Goal: Task Accomplishment & Management: Manage account settings

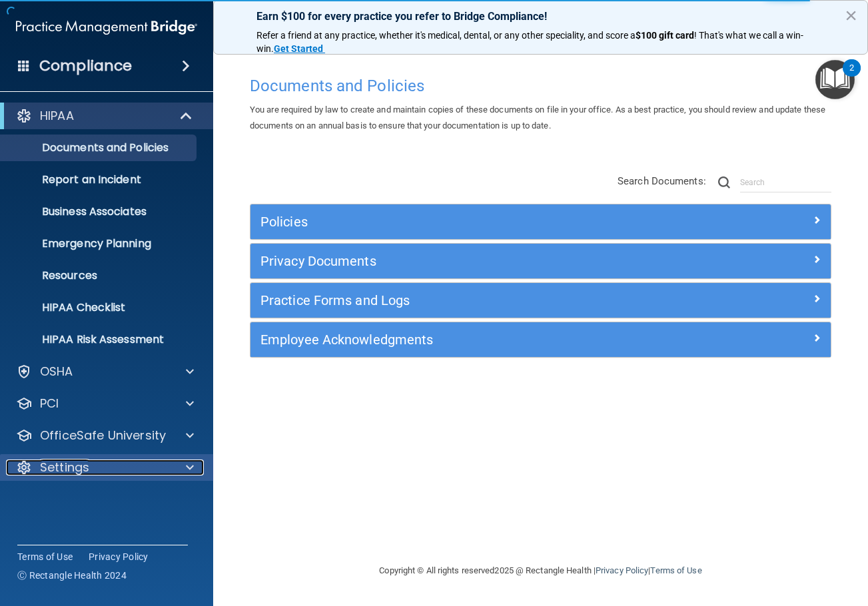
click at [79, 462] on p "Settings" at bounding box center [64, 468] width 49 height 16
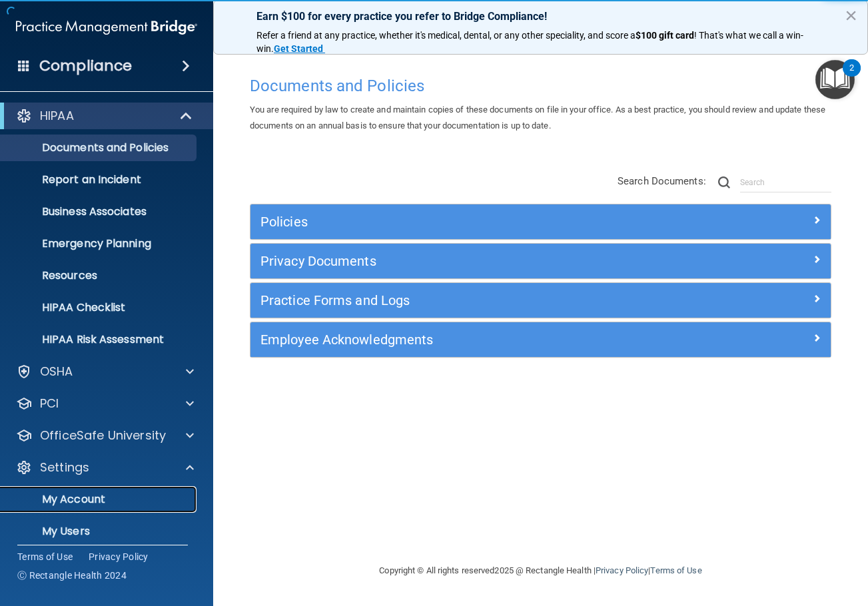
click at [89, 499] on p "My Account" at bounding box center [100, 499] width 182 height 13
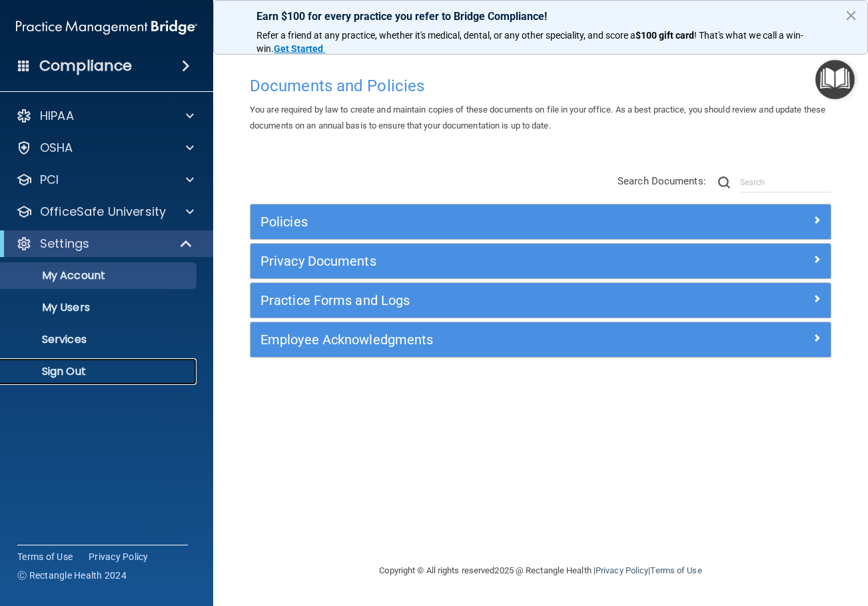
drag, startPoint x: 89, startPoint y: 499, endPoint x: 85, endPoint y: 479, distance: 20.3
click at [89, 506] on div "Compliance HIPAA Documents and Policies Report an Incident Business Associates …" at bounding box center [106, 303] width 213 height 606
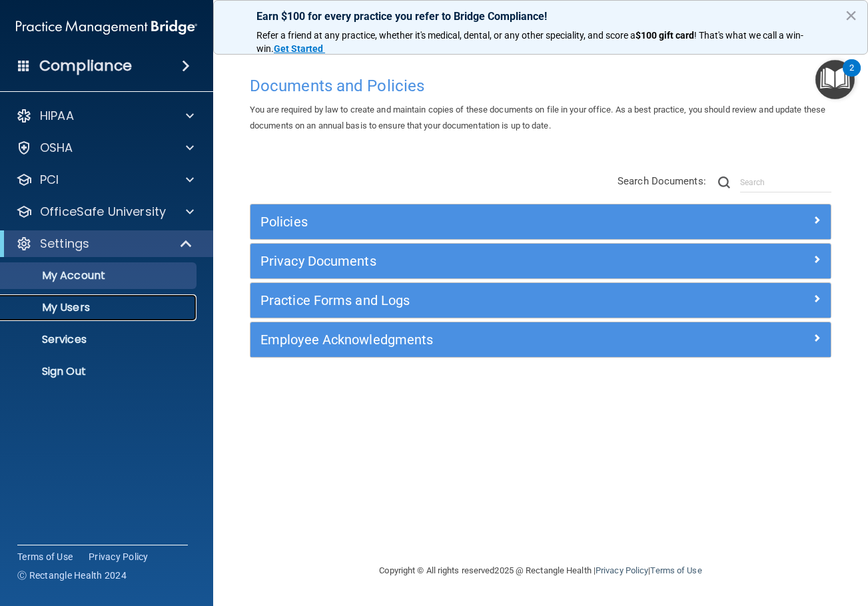
click at [75, 308] on p "My Users" at bounding box center [100, 307] width 182 height 13
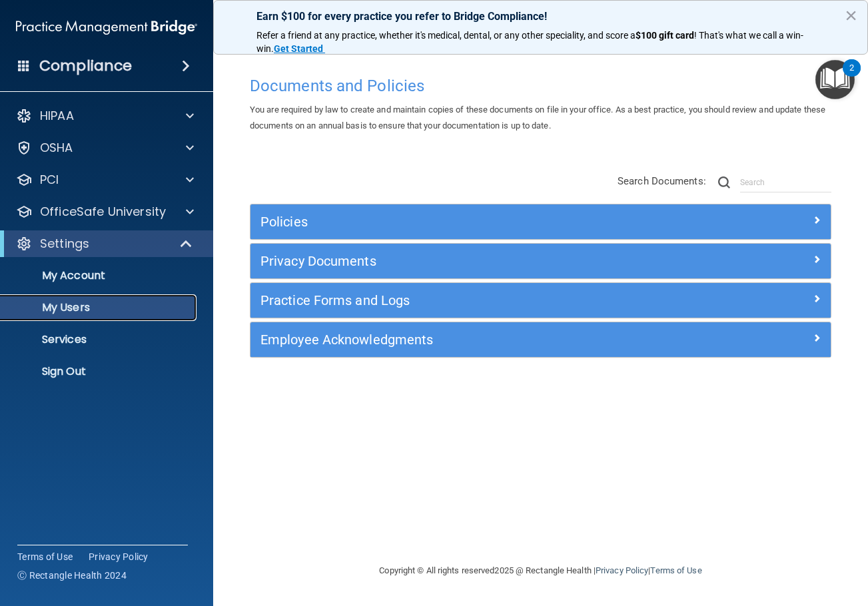
select select "20"
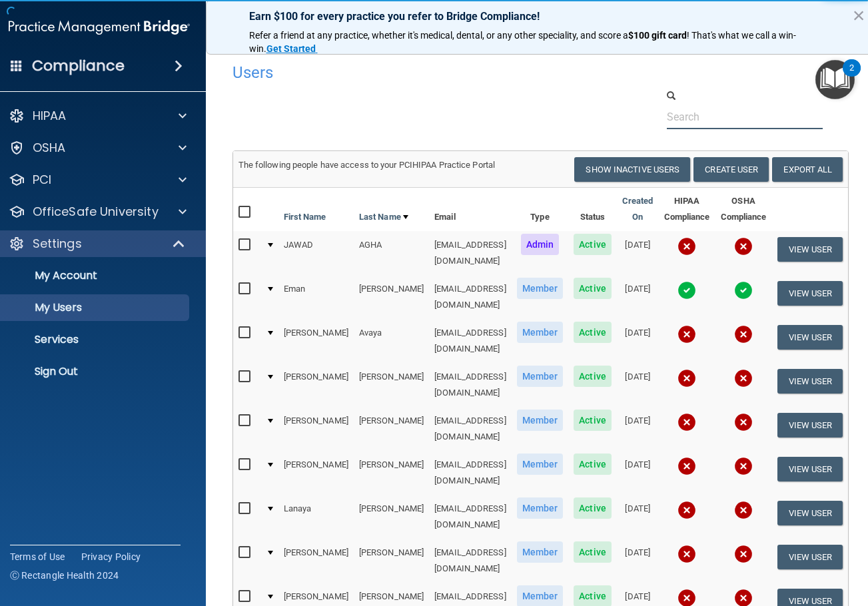
click at [729, 117] on input "text" at bounding box center [745, 117] width 157 height 25
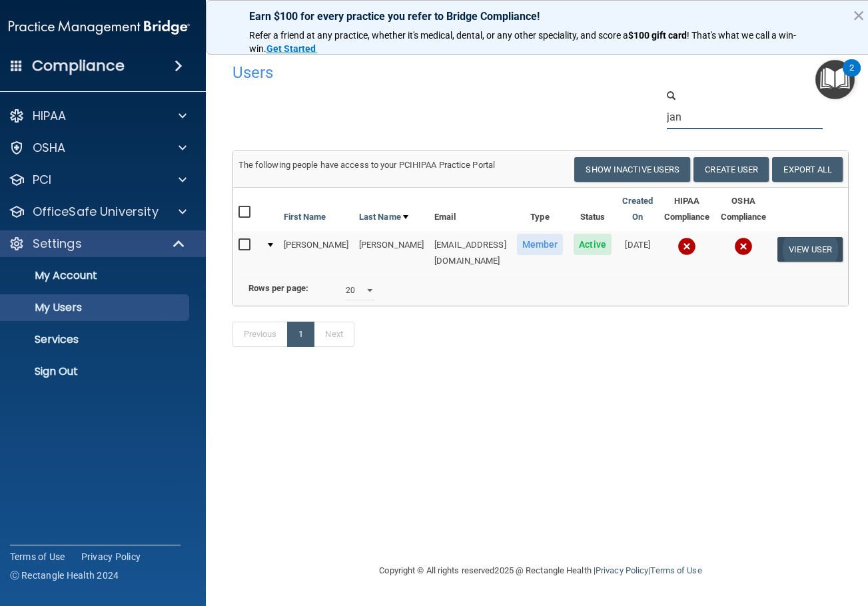
type input "jan"
click at [783, 248] on button "View User" at bounding box center [810, 249] width 66 height 25
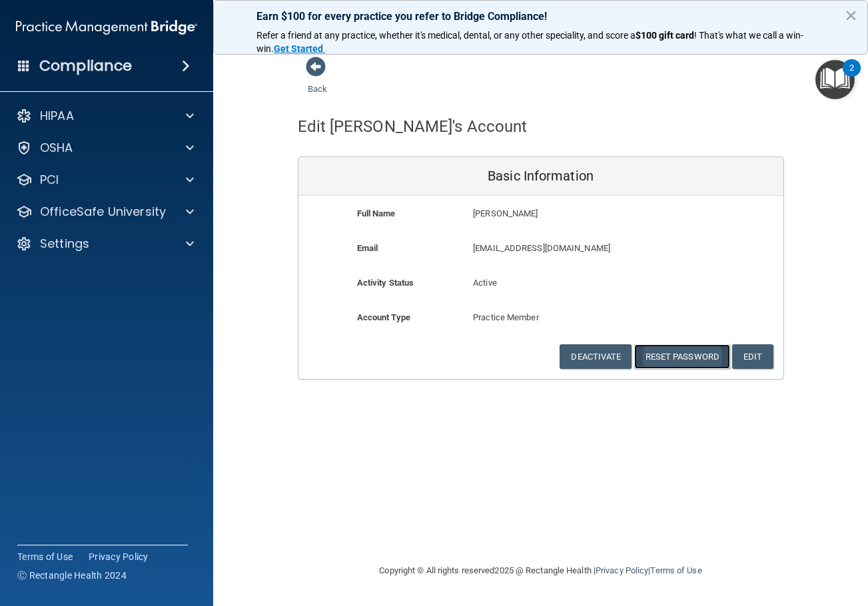
click at [687, 350] on button "Reset Password" at bounding box center [682, 356] width 96 height 25
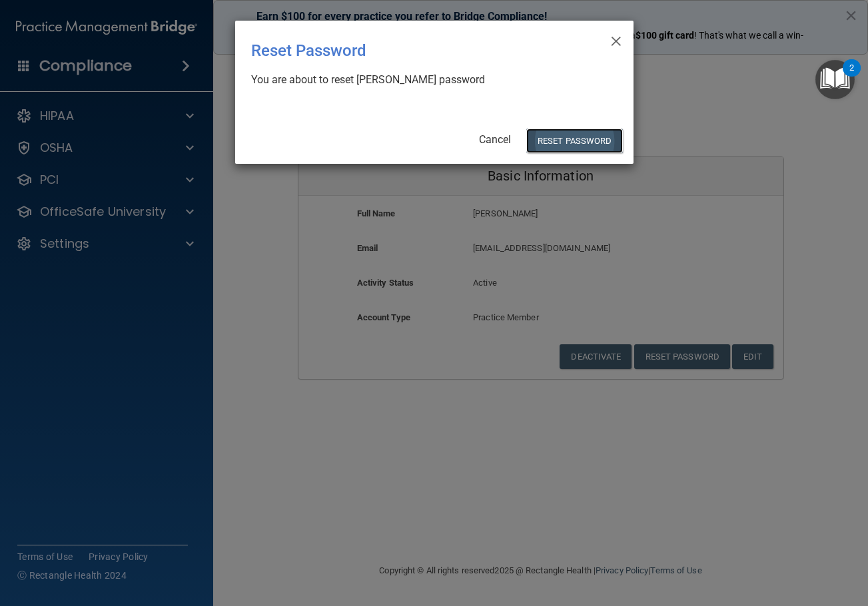
click at [607, 139] on button "Reset Password" at bounding box center [574, 141] width 96 height 25
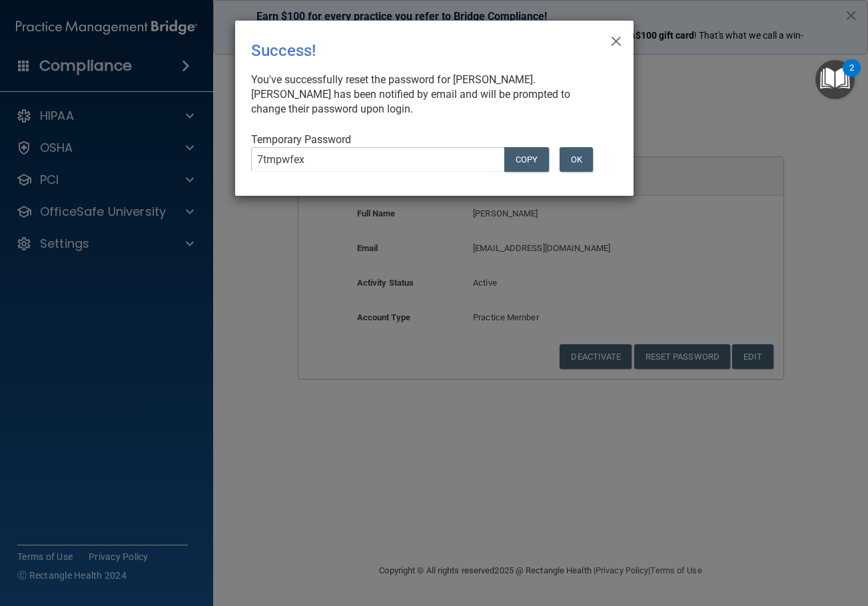
click at [0, 416] on div "× Close Success! You've successfully reset the password for [PERSON_NAME]. [PER…" at bounding box center [434, 303] width 868 height 606
